Goal: Complete application form

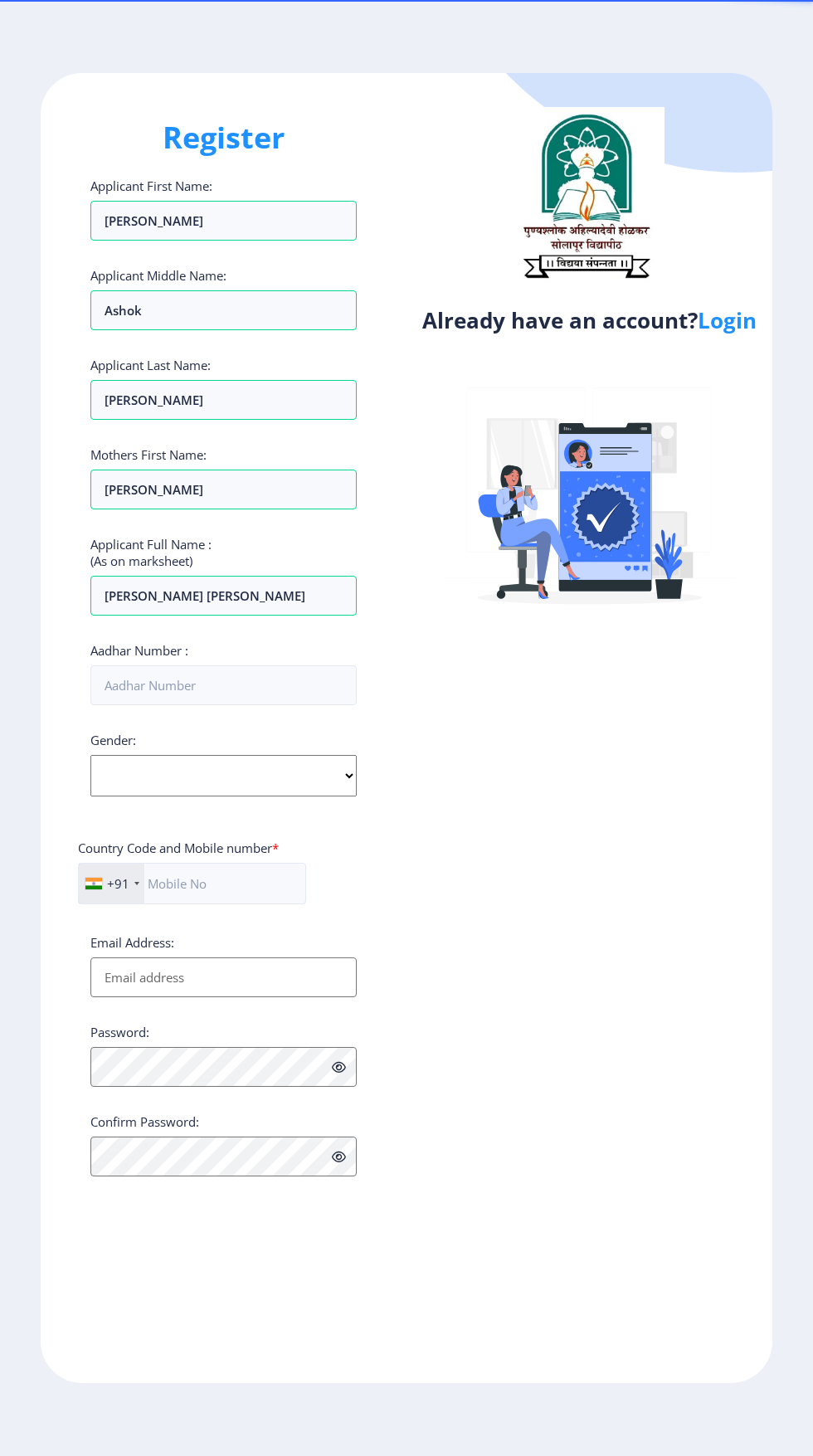
select select
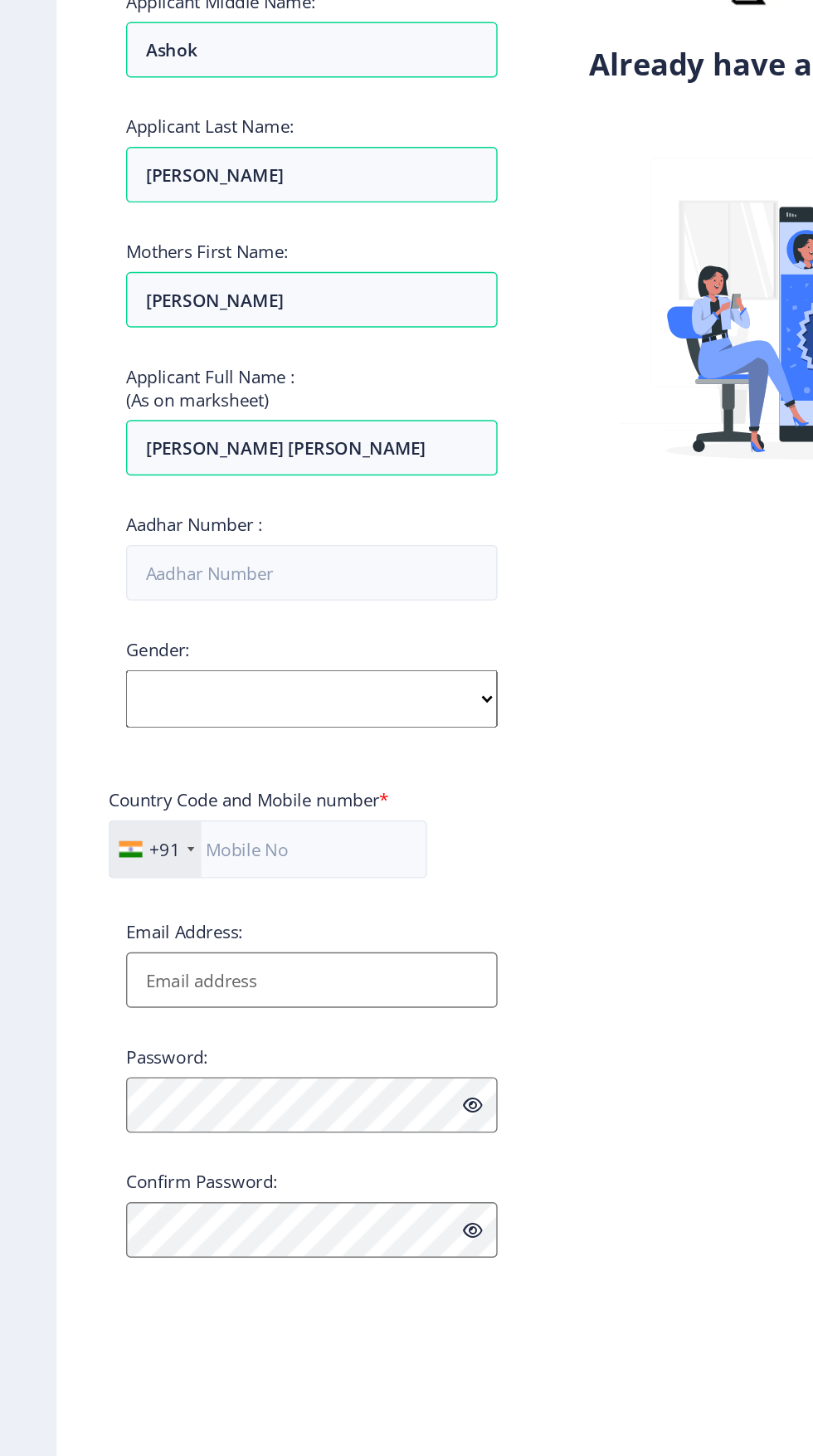
scroll to position [2, 0]
type input "[PERSON_NAME] [PERSON_NAME]"
click at [206, 691] on input "Aadhar Number :" at bounding box center [223, 686] width 267 height 40
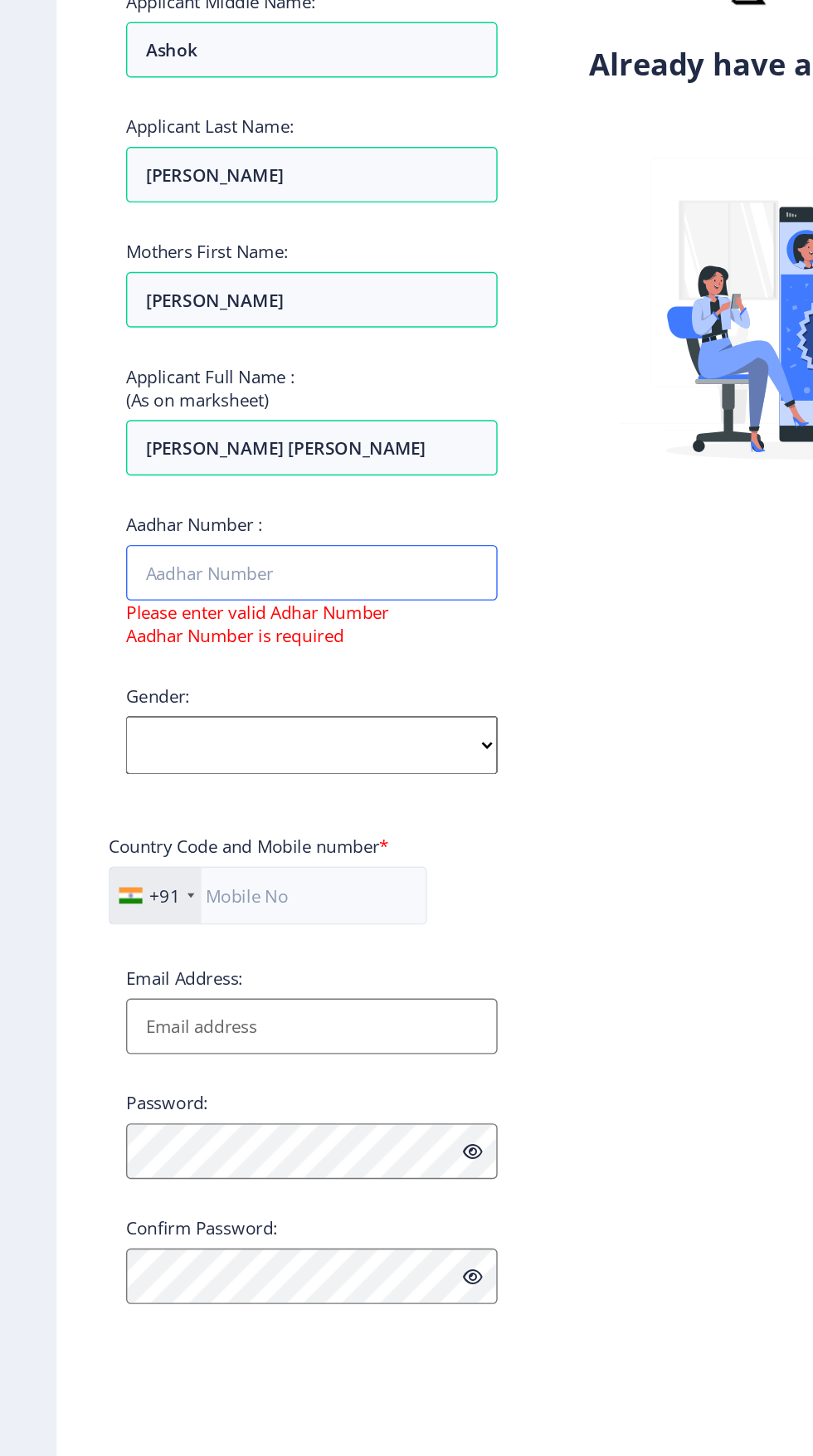
click at [107, 691] on input "Aadhar Number :" at bounding box center [223, 686] width 267 height 40
type input "379199843108"
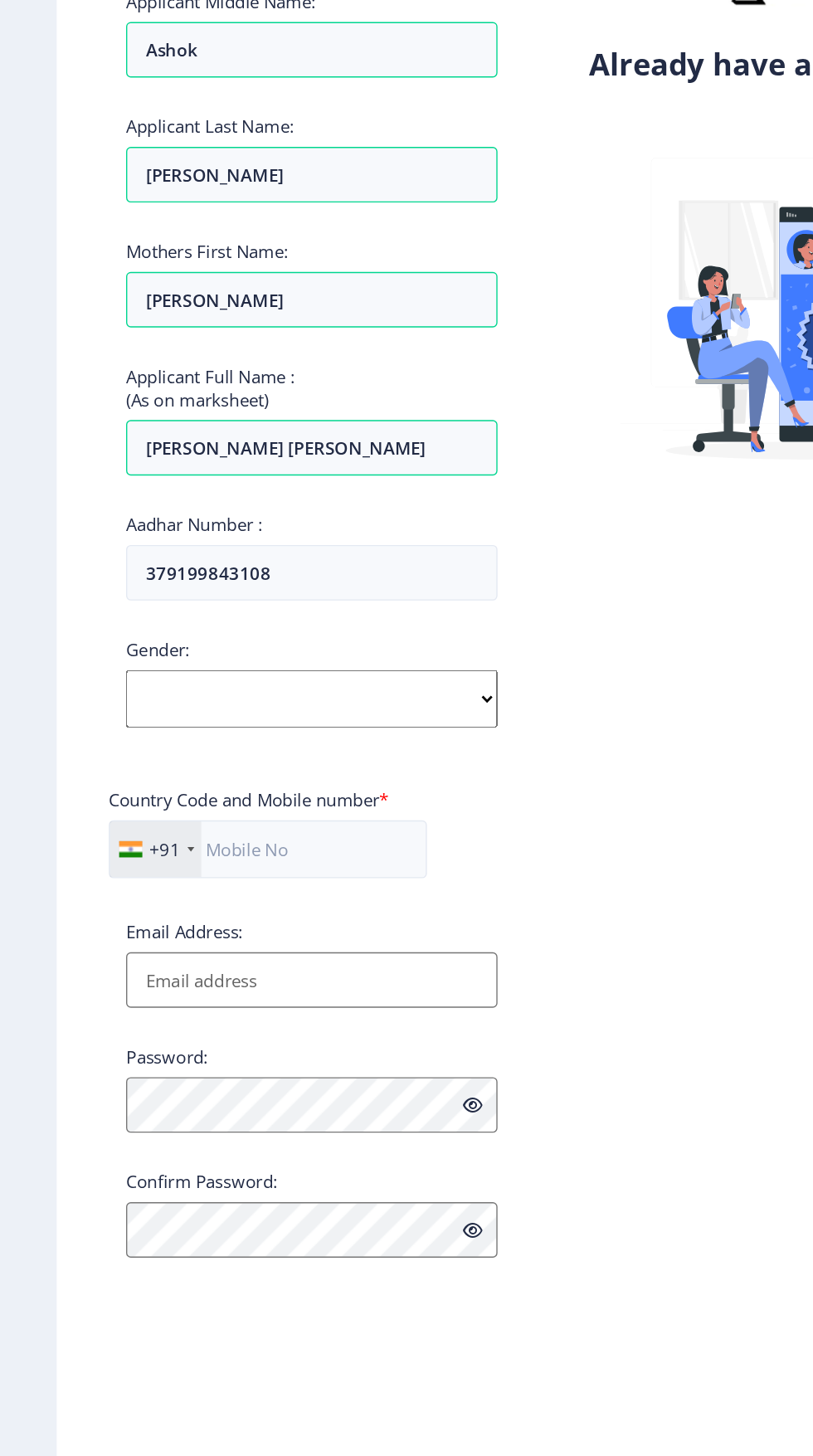
click at [350, 794] on select "Select Gender [DEMOGRAPHIC_DATA] [DEMOGRAPHIC_DATA] Other" at bounding box center [223, 775] width 267 height 42
select select "[DEMOGRAPHIC_DATA]"
click at [172, 888] on input "text" at bounding box center [192, 883] width 228 height 42
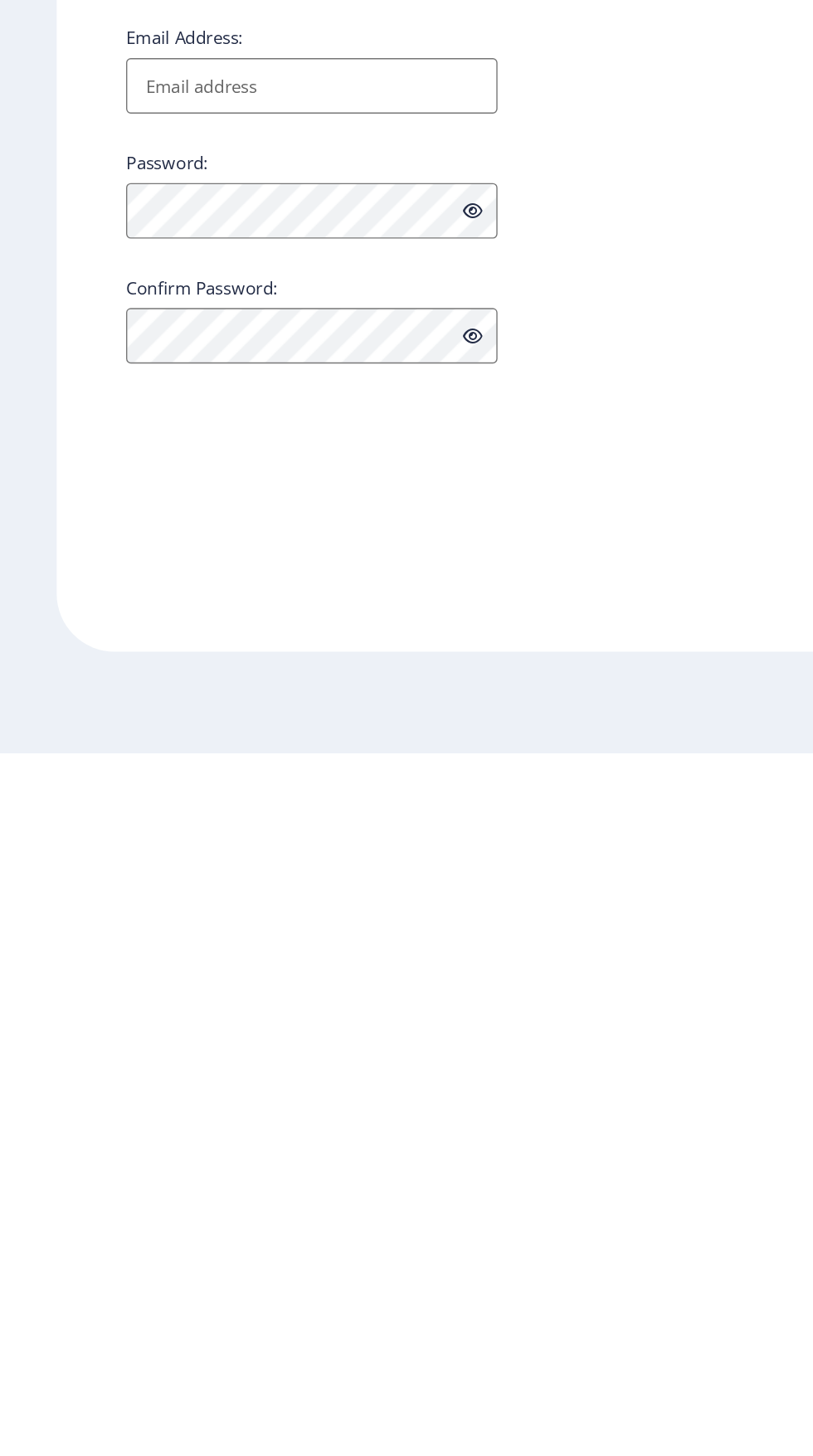
scroll to position [256, 0]
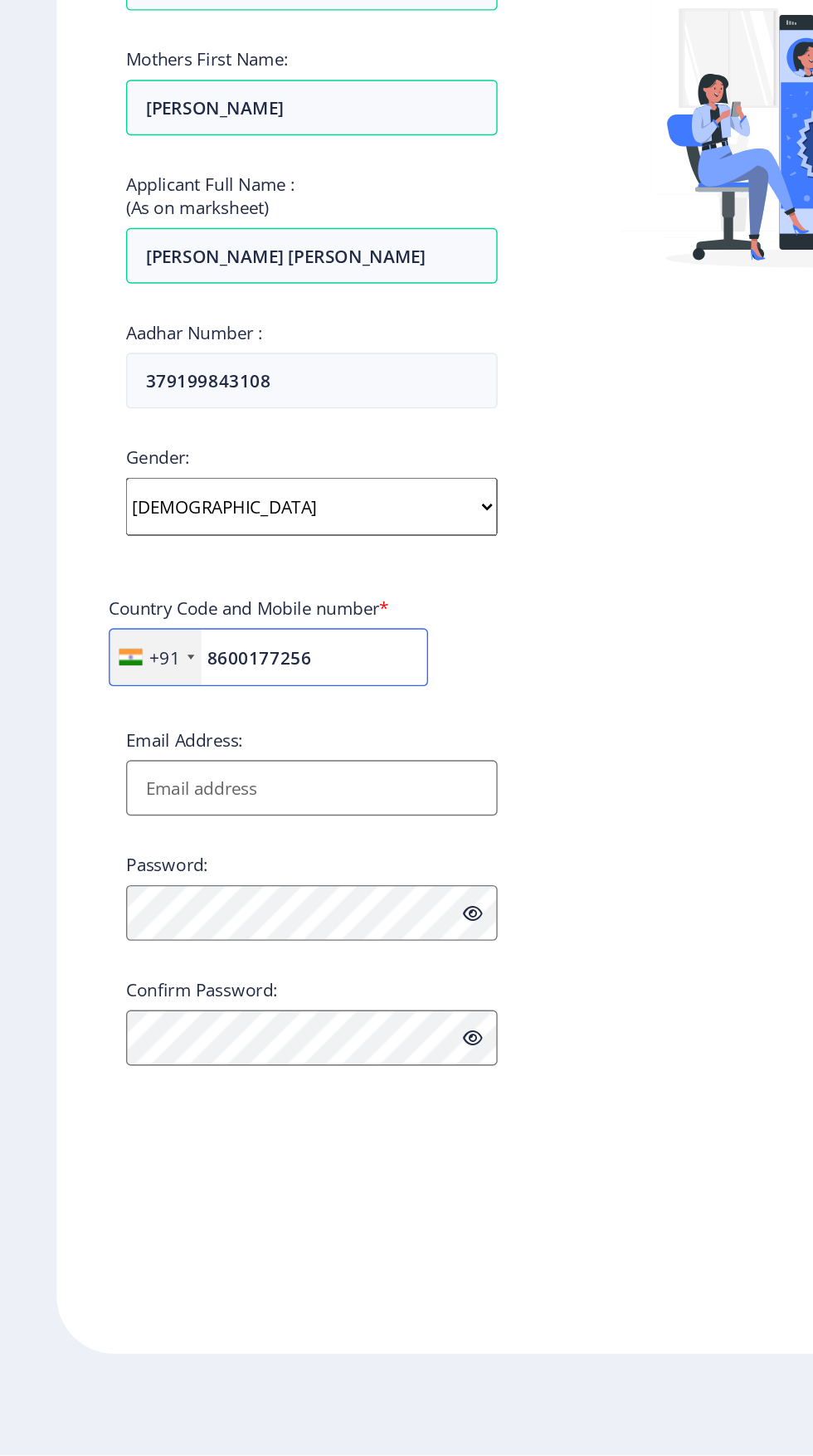
type input "8600177256"
click at [217, 957] on input "Email Address:" at bounding box center [223, 977] width 267 height 40
click at [179, 957] on input "Email Address:" at bounding box center [223, 977] width 267 height 40
type input "[EMAIL_ADDRESS][DOMAIN_NAME]"
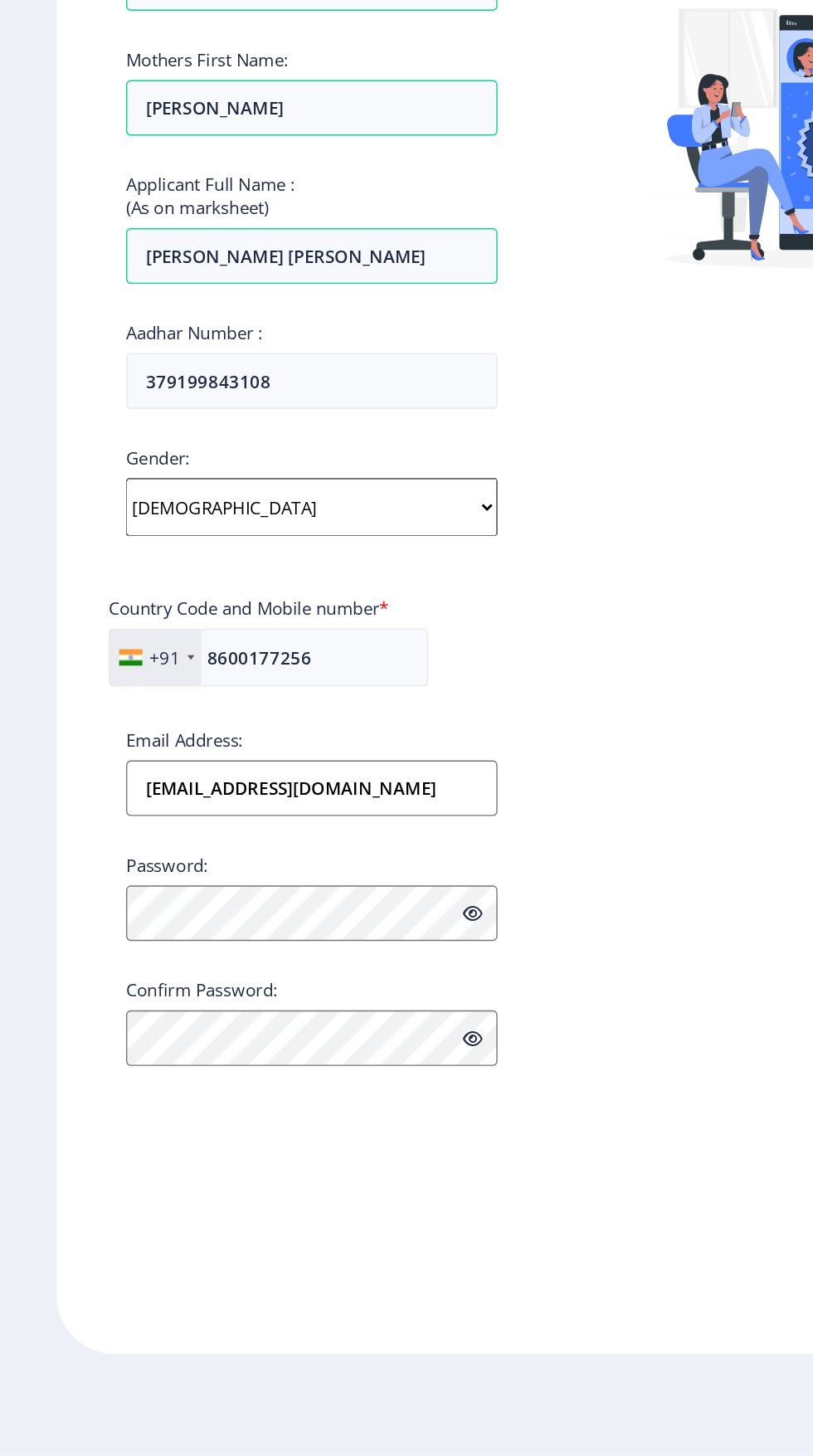
click at [340, 1024] on div "Password:" at bounding box center [223, 1055] width 267 height 63
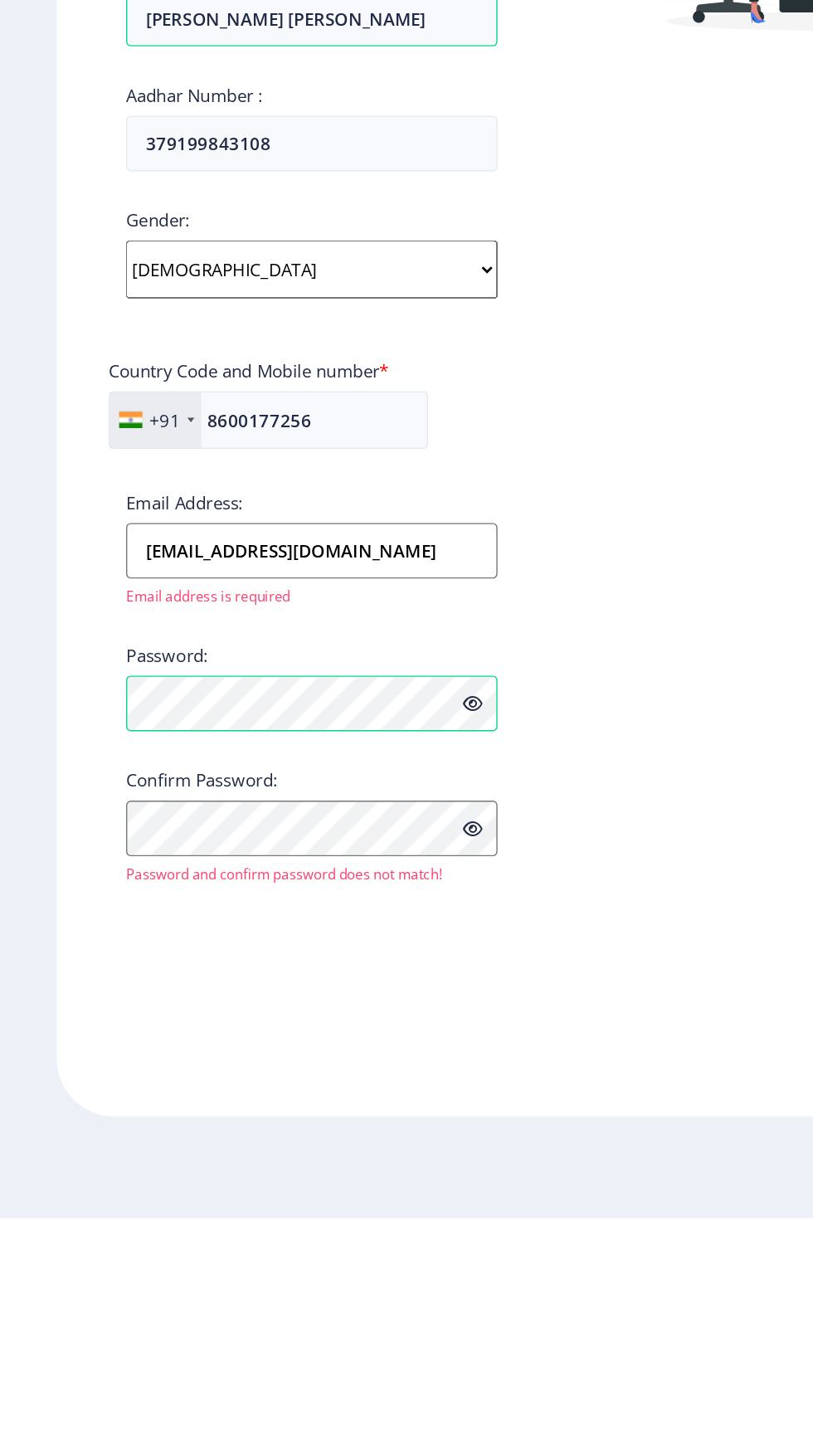
click at [339, 1170] on icon at bounding box center [339, 1176] width 14 height 12
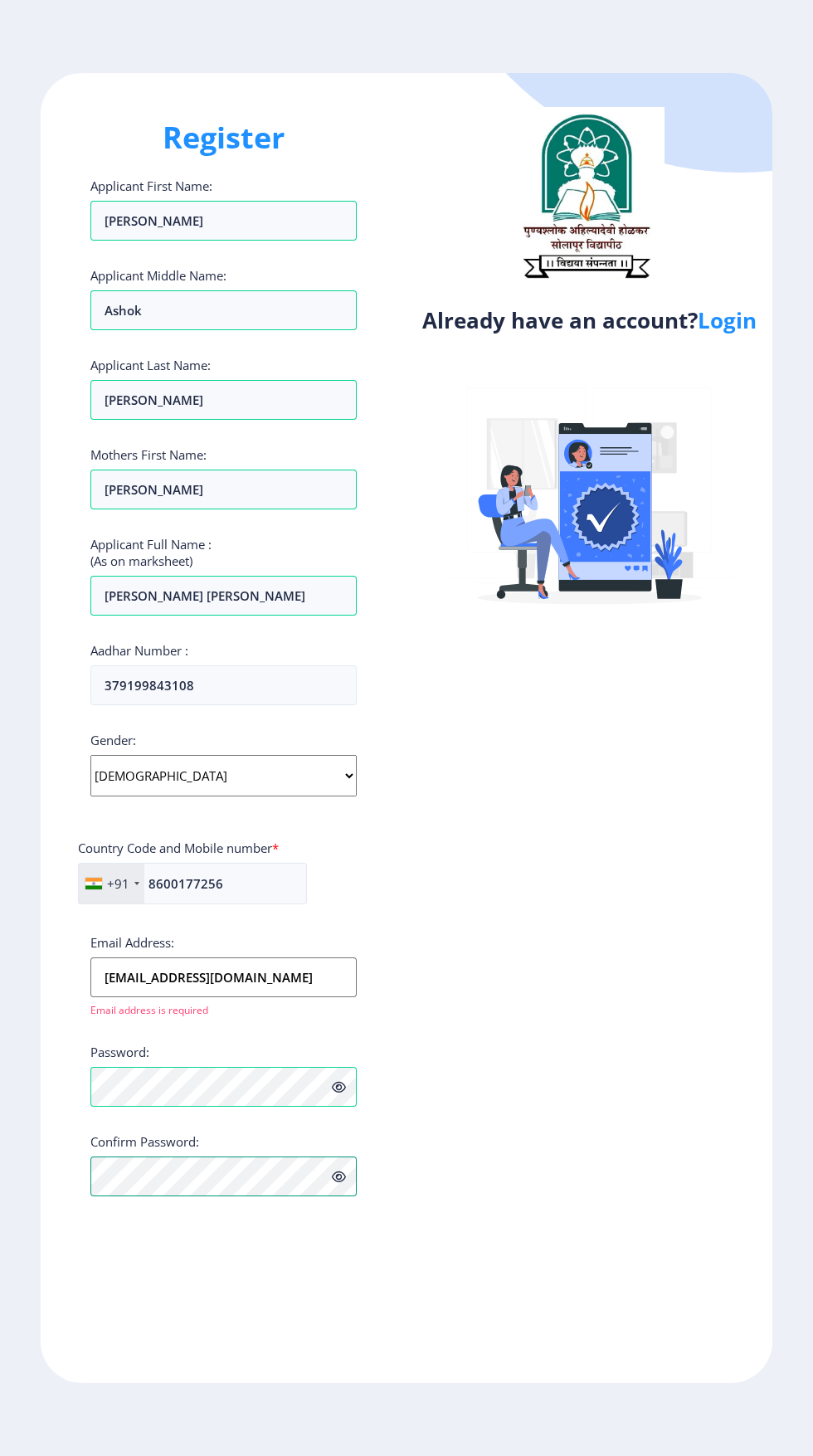
scroll to position [0, 0]
click at [591, 520] on img at bounding box center [590, 501] width 291 height 291
click at [609, 486] on img at bounding box center [590, 501] width 291 height 291
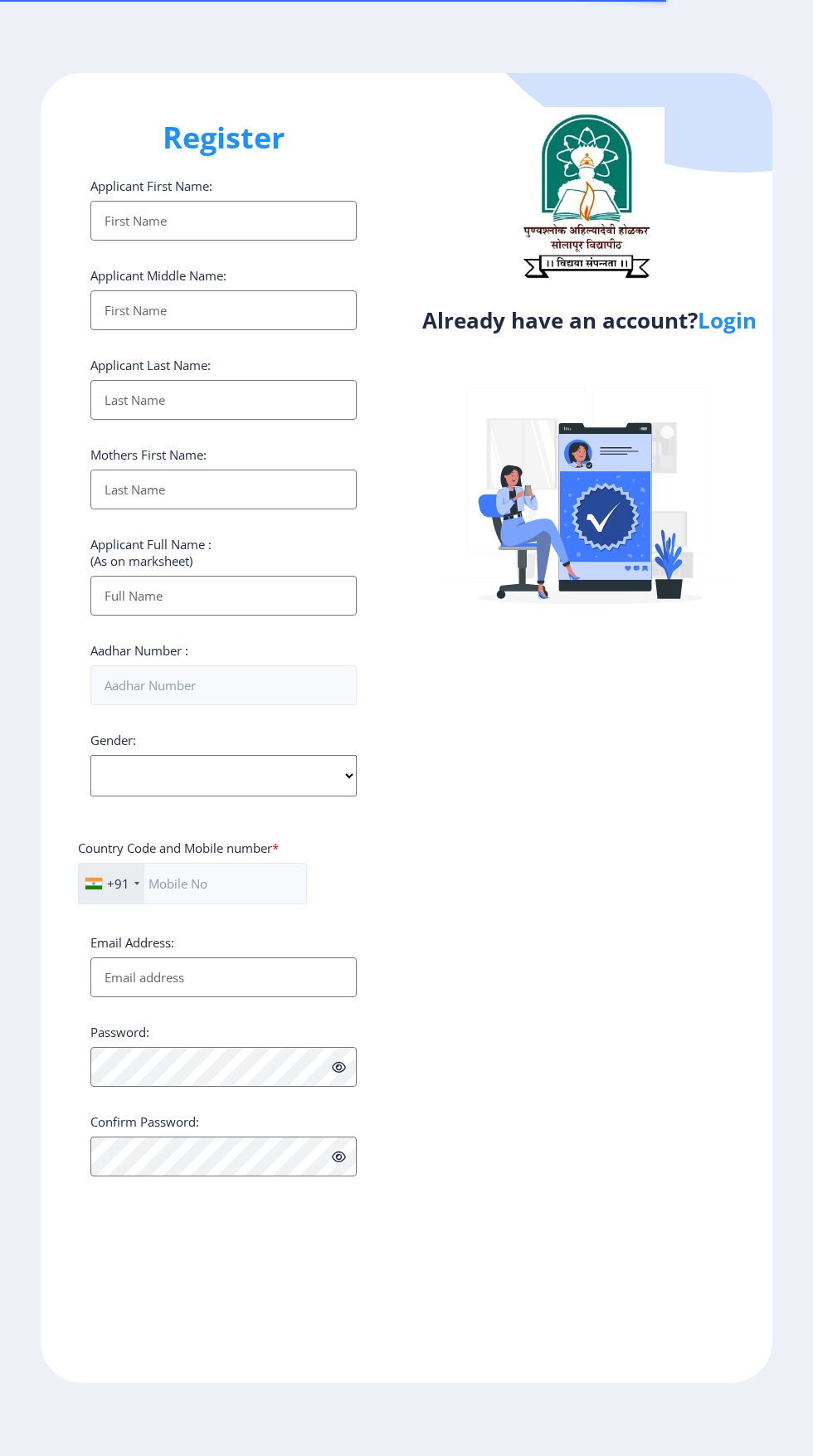
select select
click at [605, 317] on h4 "Already have an account? Login" at bounding box center [590, 320] width 341 height 27
click at [732, 322] on link "Login" at bounding box center [727, 320] width 59 height 30
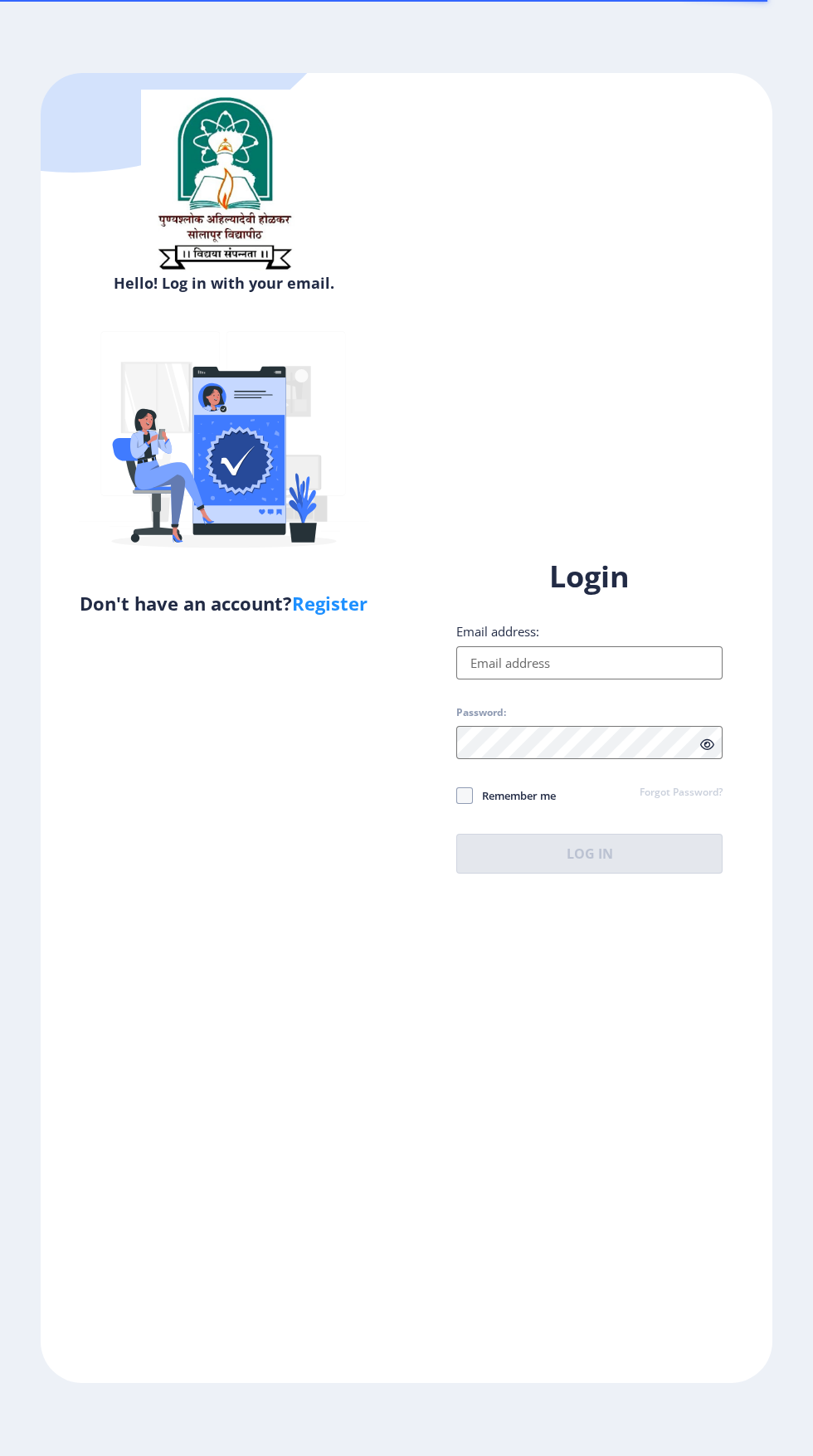
click at [590, 679] on input "Email address:" at bounding box center [590, 663] width 267 height 33
type input "[EMAIL_ADDRESS][DOMAIN_NAME]"
click at [590, 807] on div "Remember me Forgot Password?" at bounding box center [590, 796] width 267 height 22
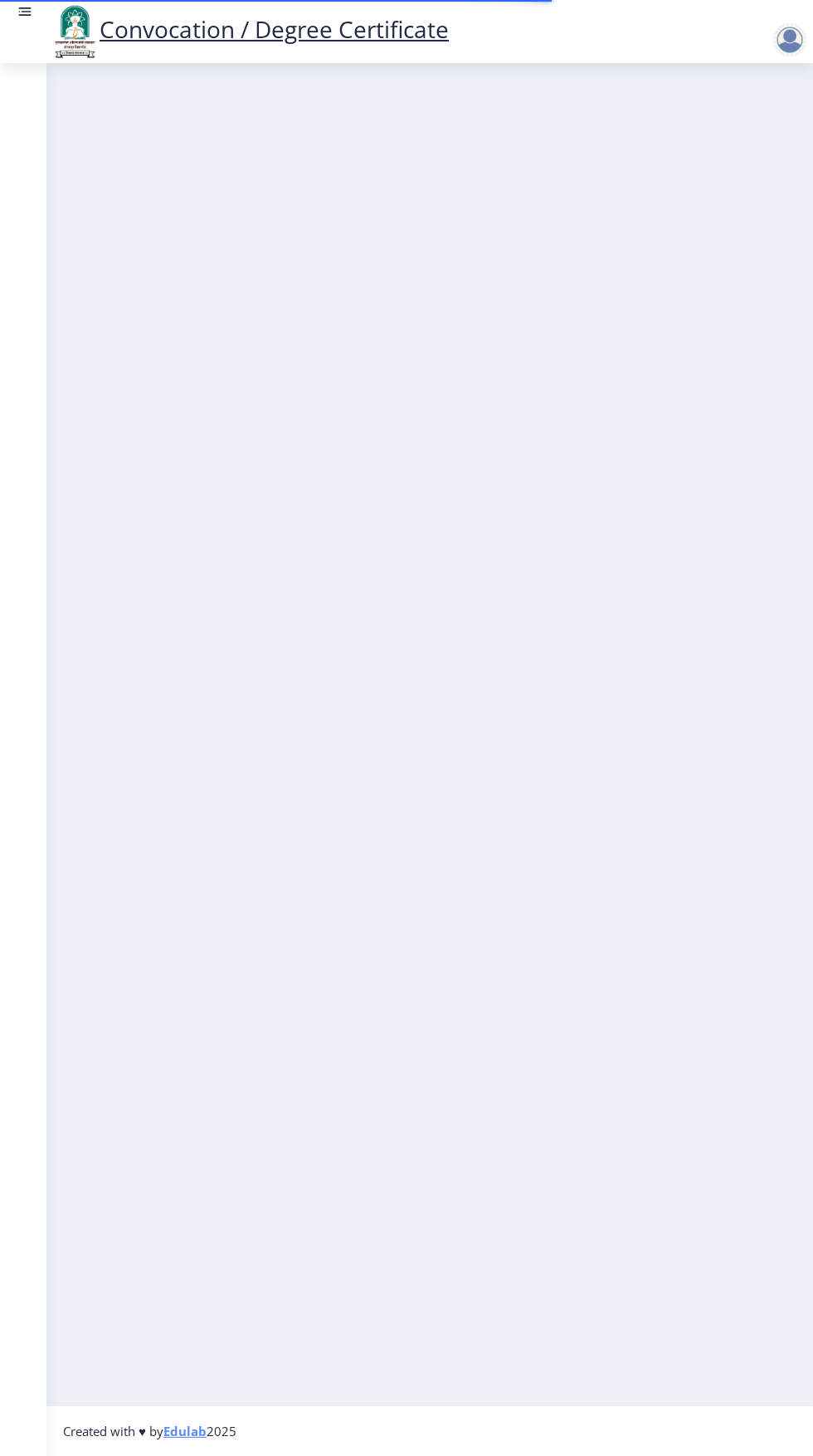
click at [621, 973] on nb-layout-column at bounding box center [429, 734] width 766 height 1342
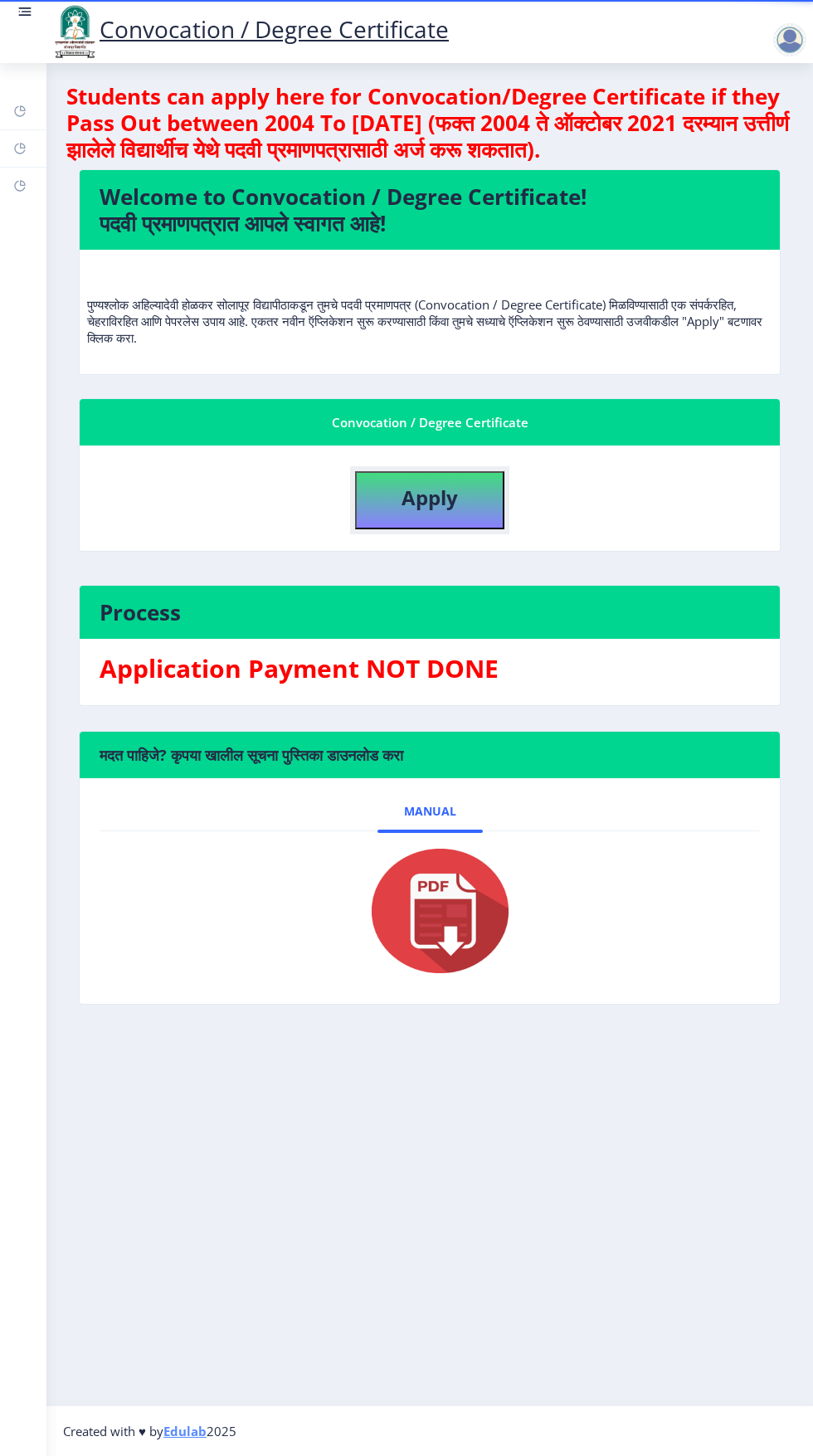
click at [451, 473] on button "Apply" at bounding box center [430, 501] width 149 height 58
select select
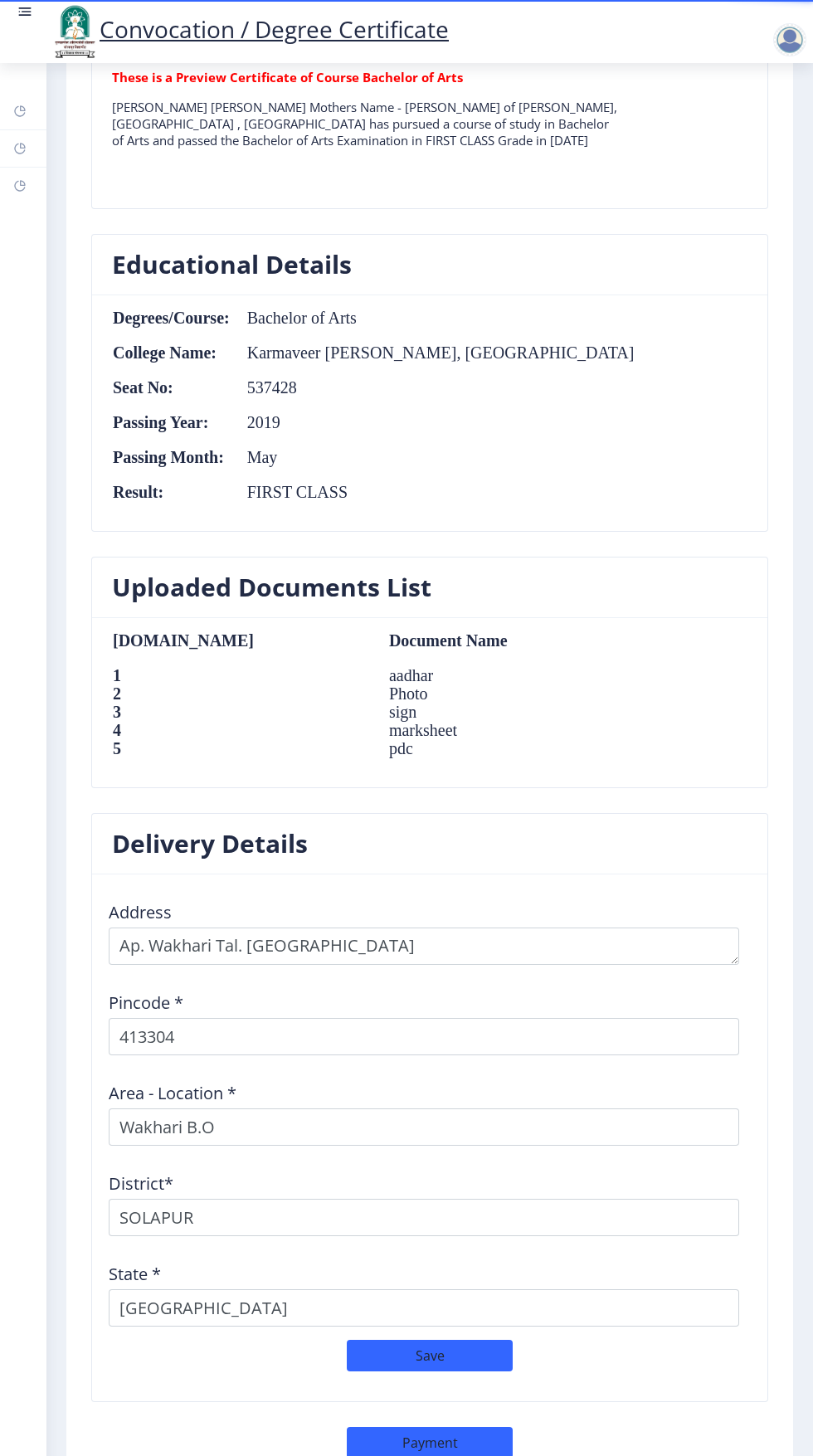
scroll to position [1318, 0]
click at [451, 1354] on button "Save" at bounding box center [430, 1355] width 166 height 32
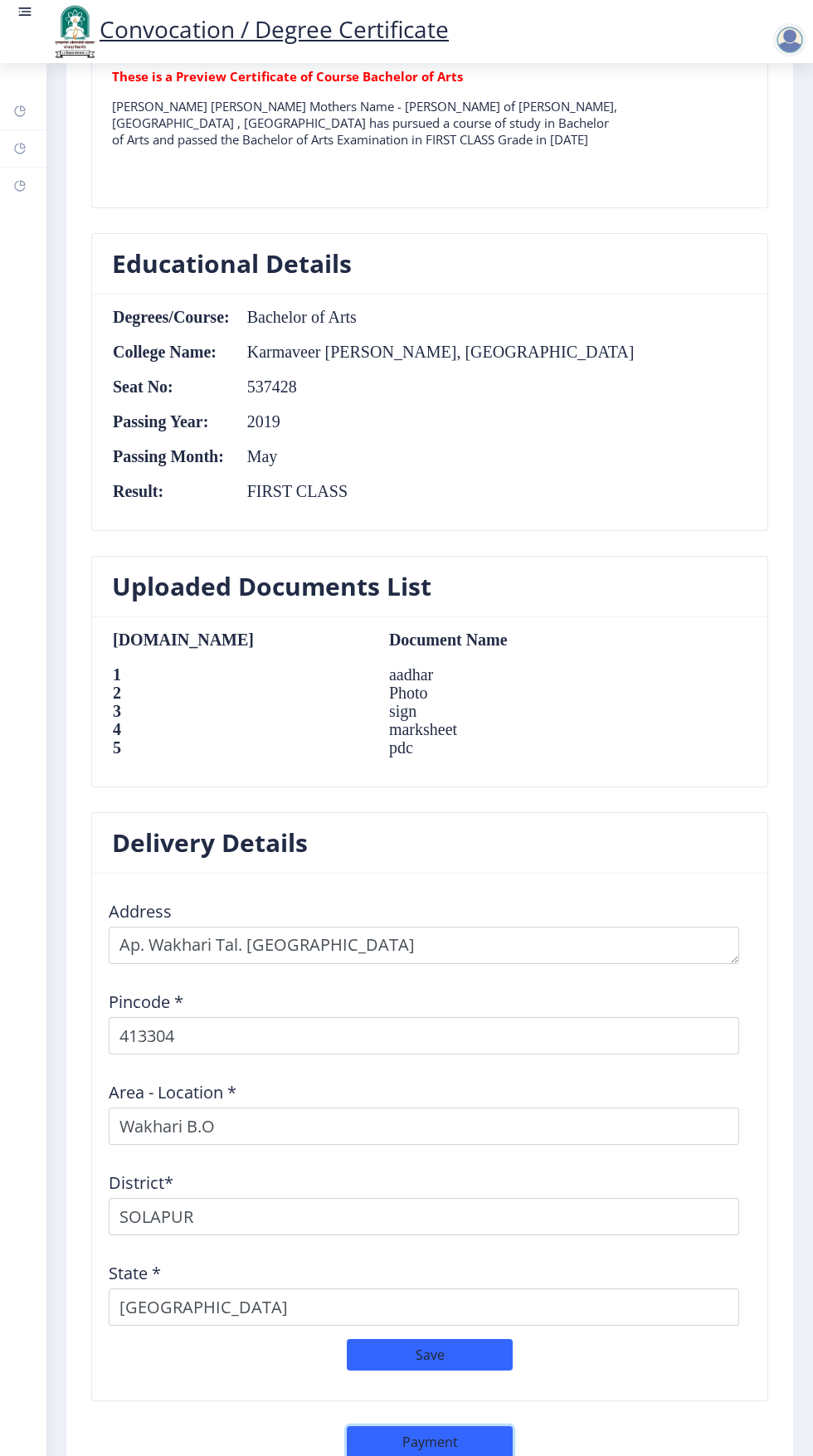
click at [442, 1446] on button "Payment" at bounding box center [430, 1442] width 166 height 32
select select "sealed"
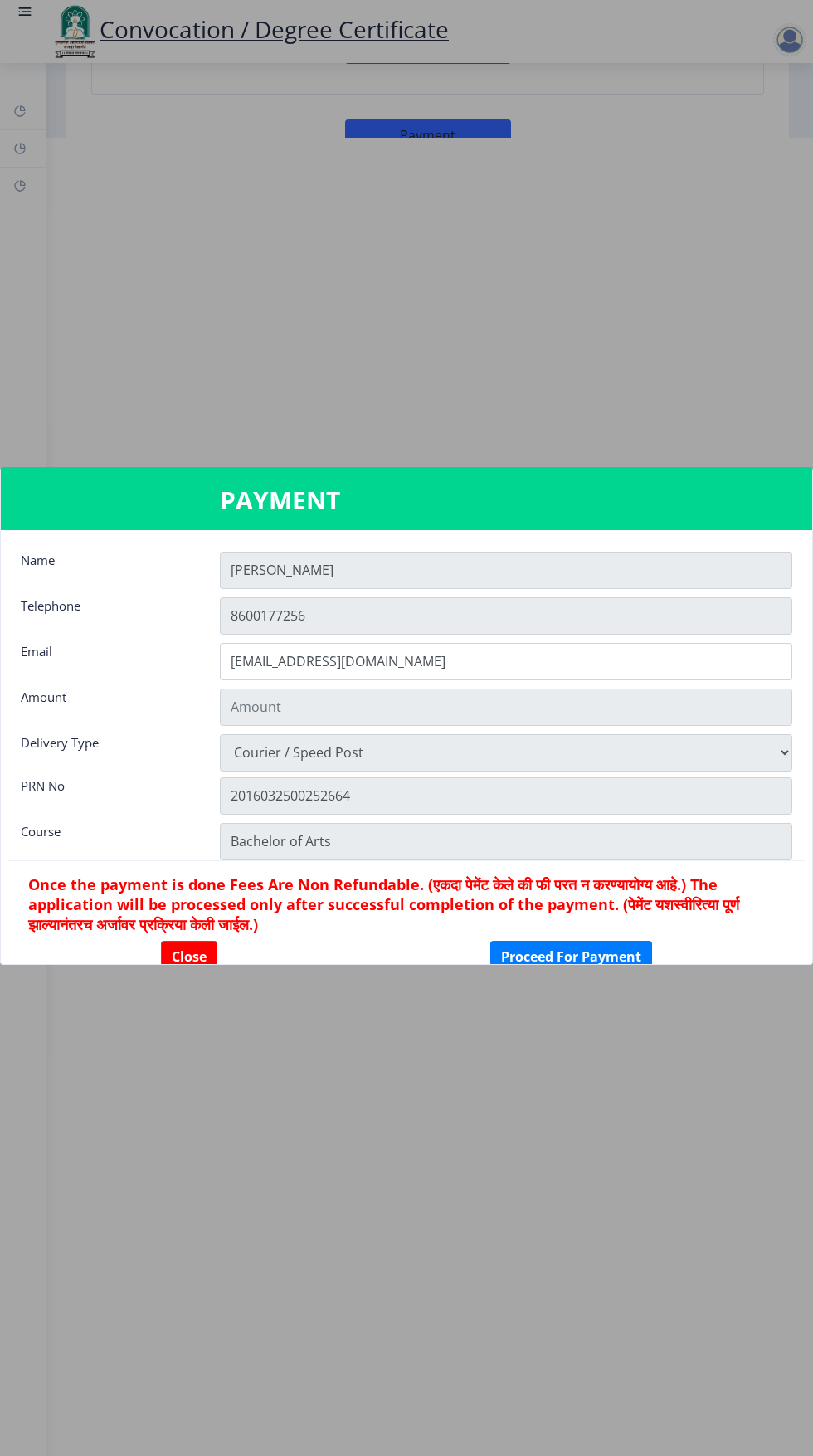
type input "1885"
